Goal: Use online tool/utility: Utilize a website feature to perform a specific function

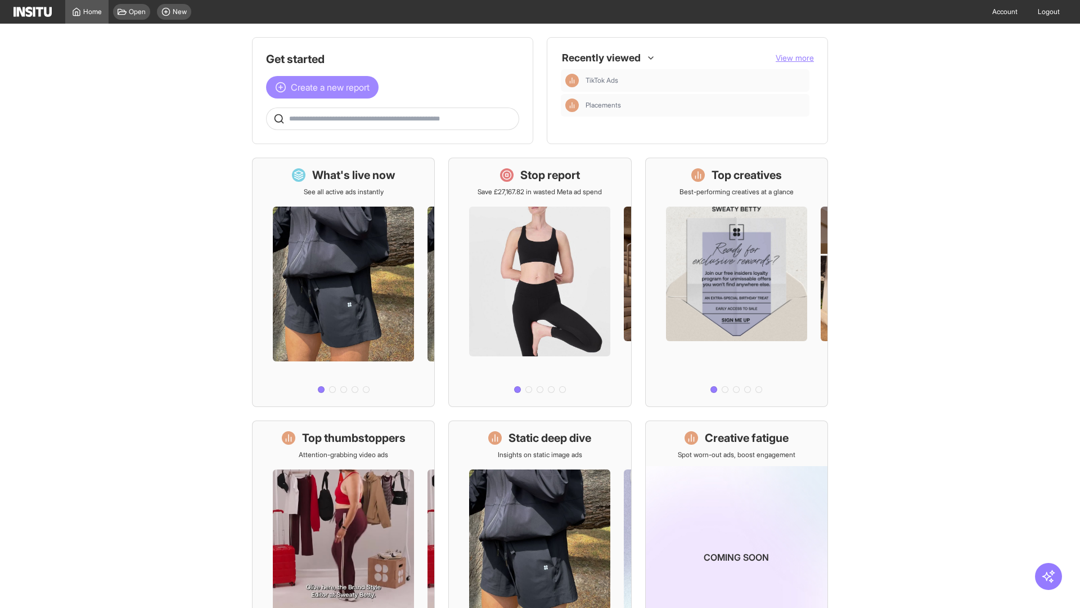
click at [325, 87] on span "Create a new report" at bounding box center [330, 87] width 79 height 14
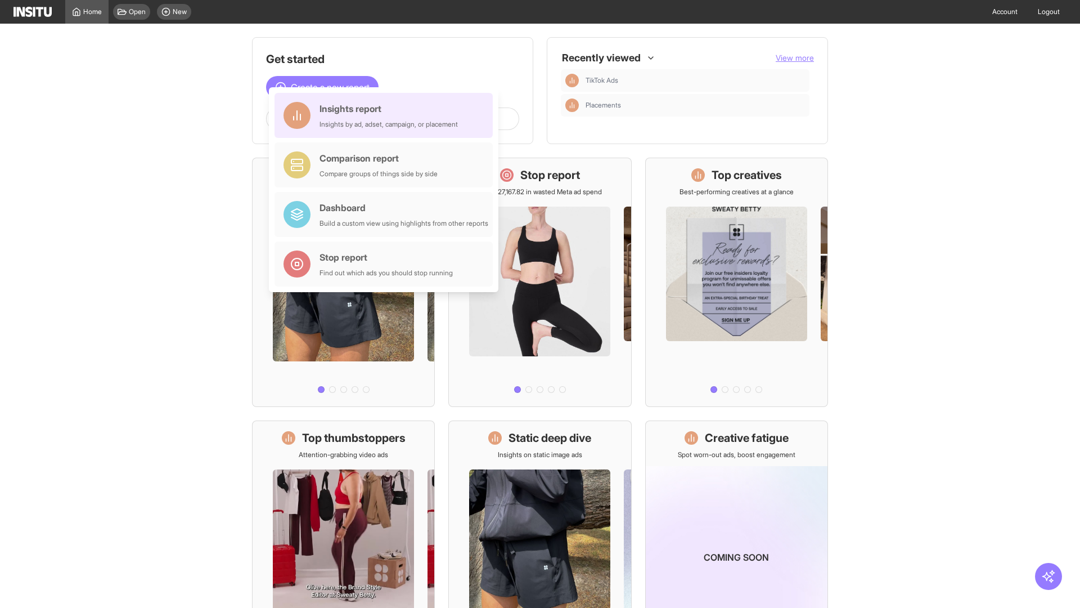
click at [387, 115] on div "Insights report Insights by ad, adset, campaign, or placement" at bounding box center [389, 115] width 138 height 27
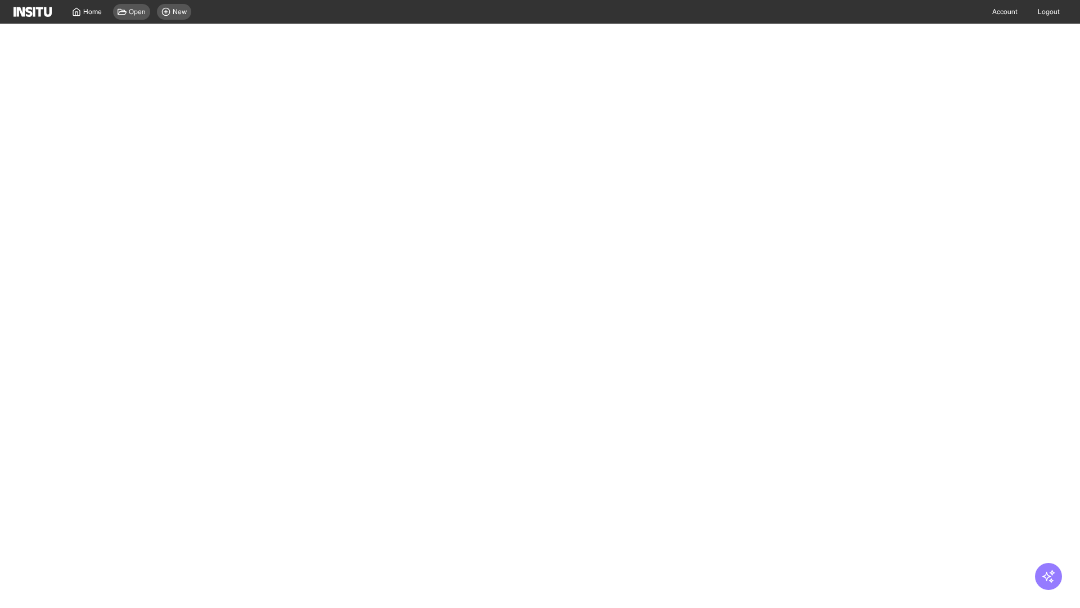
select select "**"
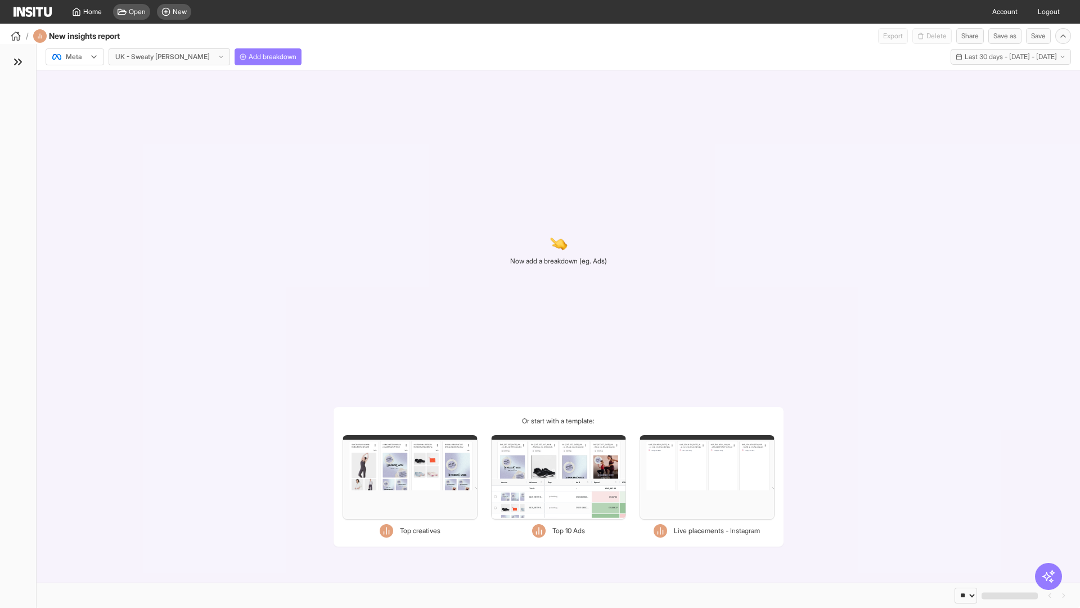
click at [75, 57] on div at bounding box center [67, 56] width 32 height 11
click at [74, 81] on span "Meta" at bounding box center [73, 81] width 15 height 10
click at [249, 57] on span "Add breakdown" at bounding box center [273, 56] width 48 height 9
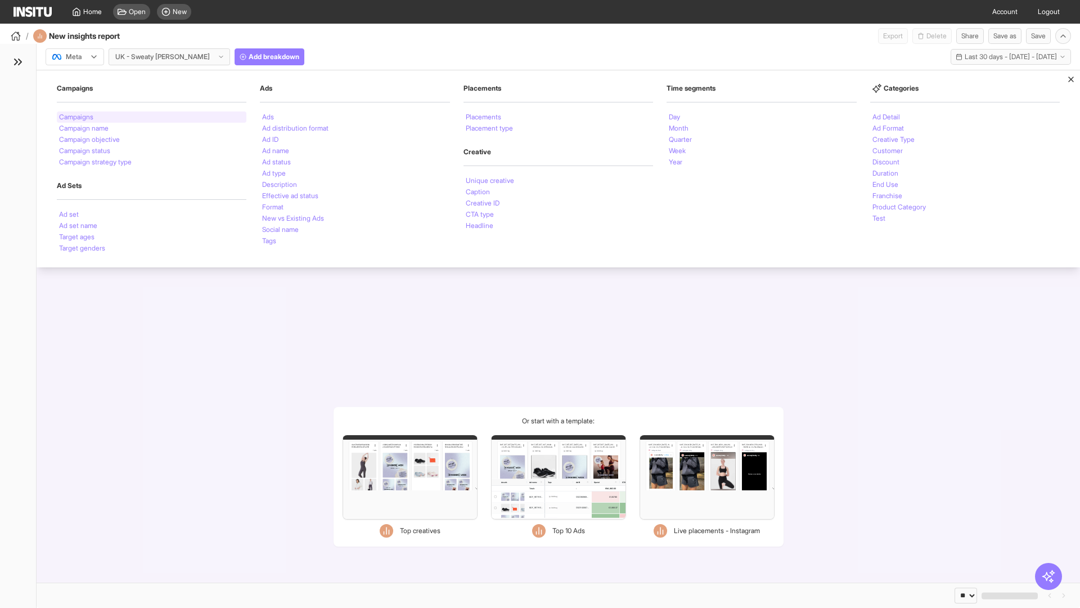
click at [77, 117] on li "Campaigns" at bounding box center [76, 117] width 34 height 7
